Goal: Browse casually

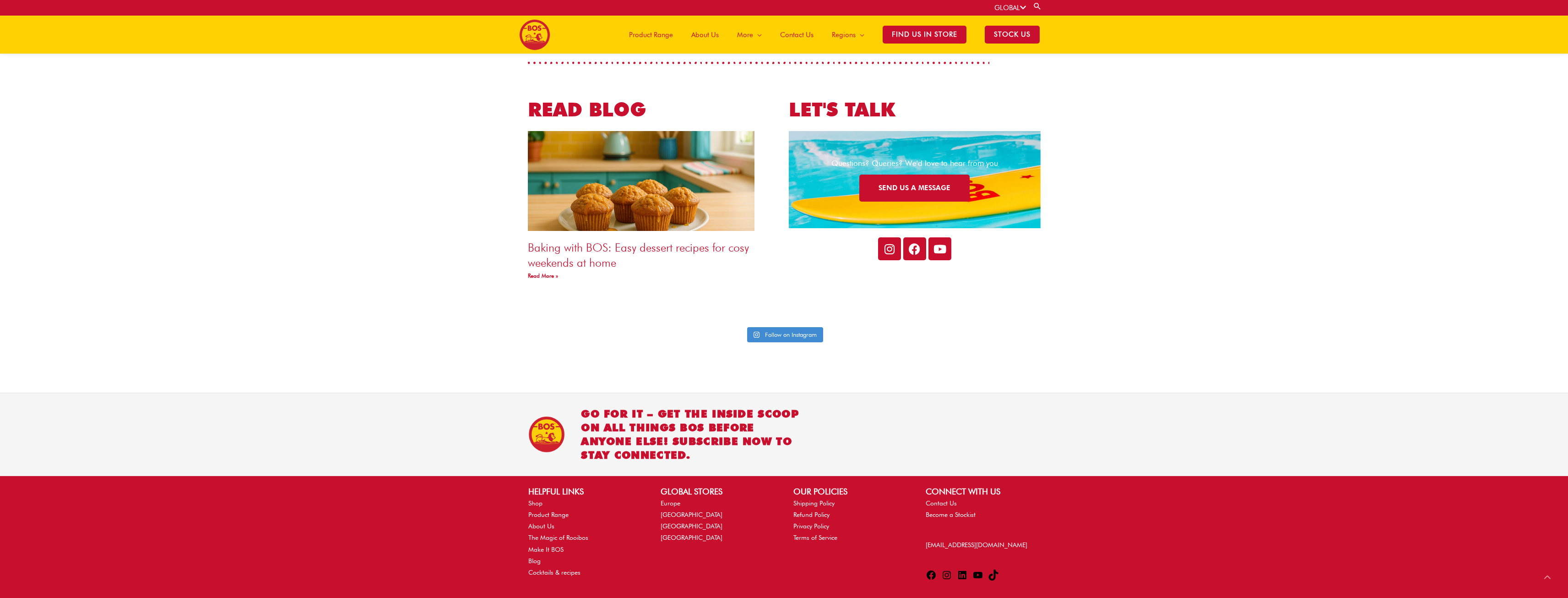
scroll to position [1976, 0]
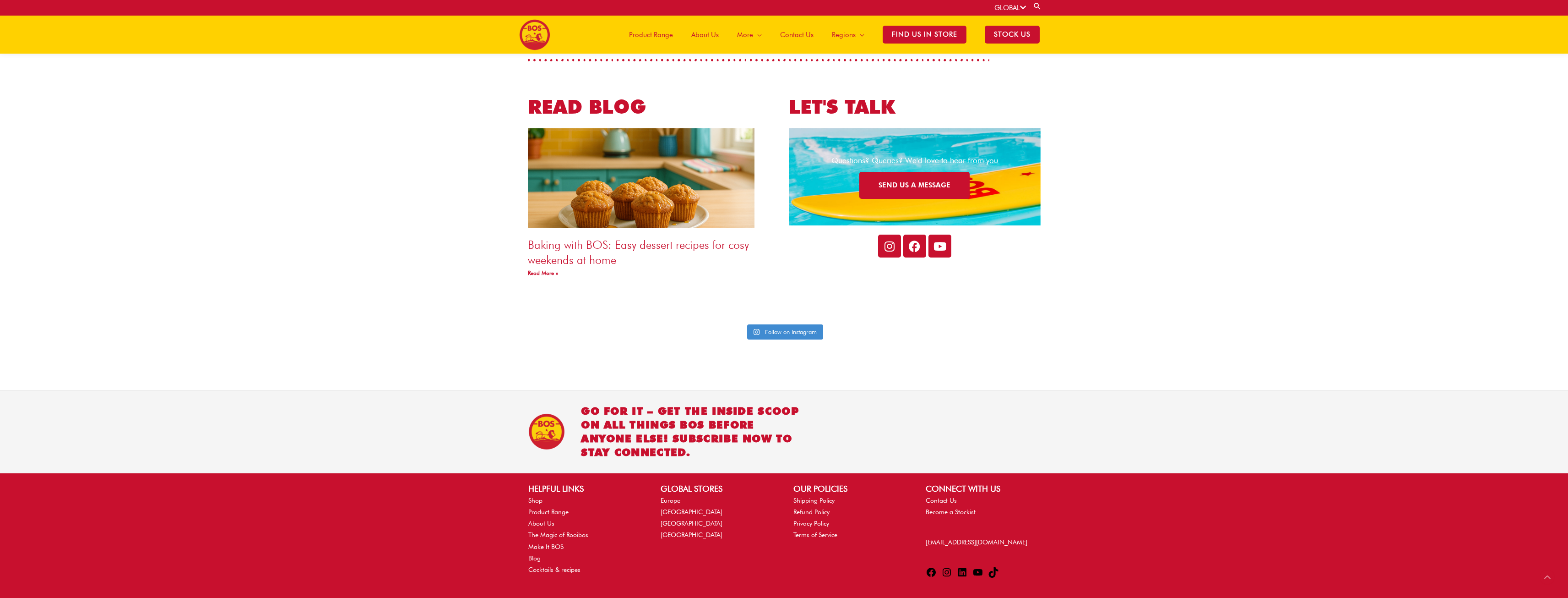
click at [543, 413] on img at bounding box center [547, 431] width 37 height 37
